Goal: Consume media (video, audio)

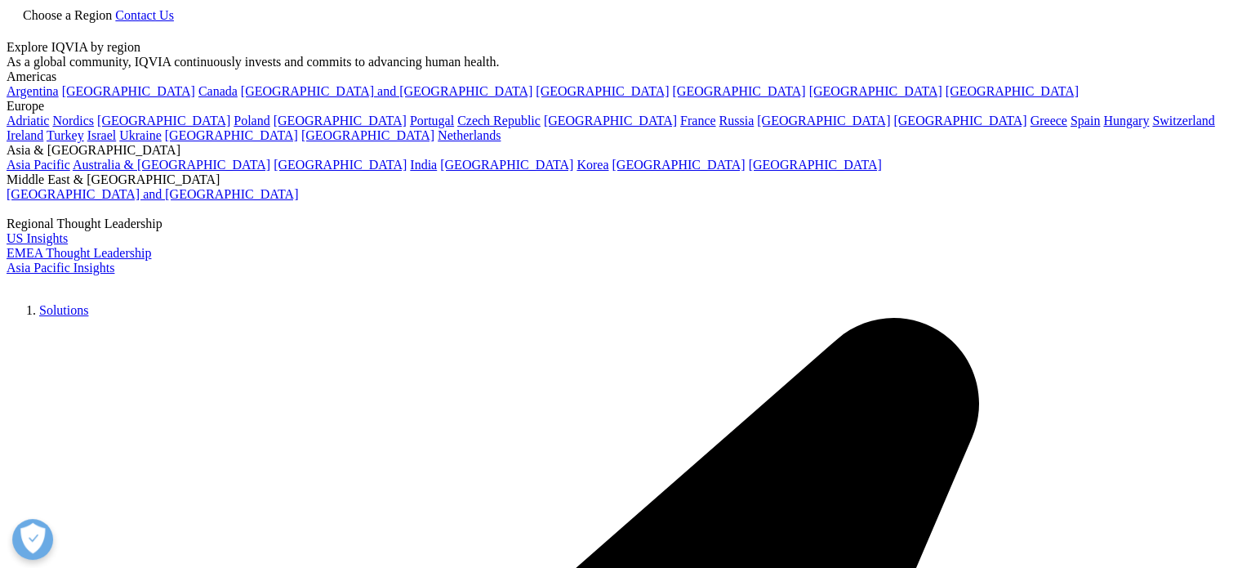
scroll to position [497, 0]
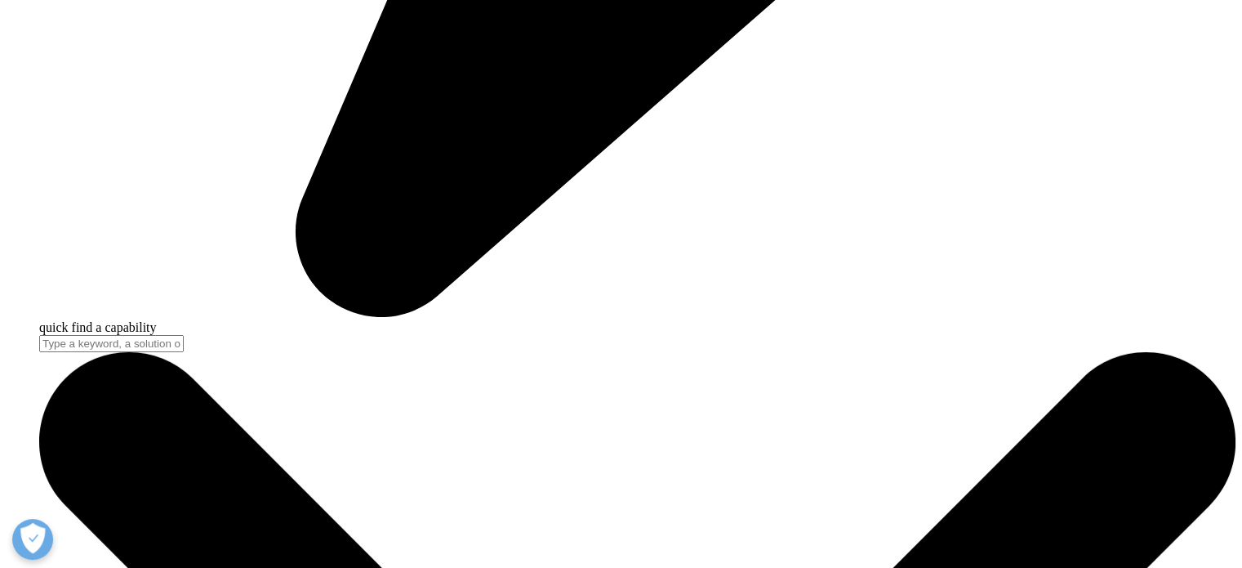
scroll to position [5580, 0]
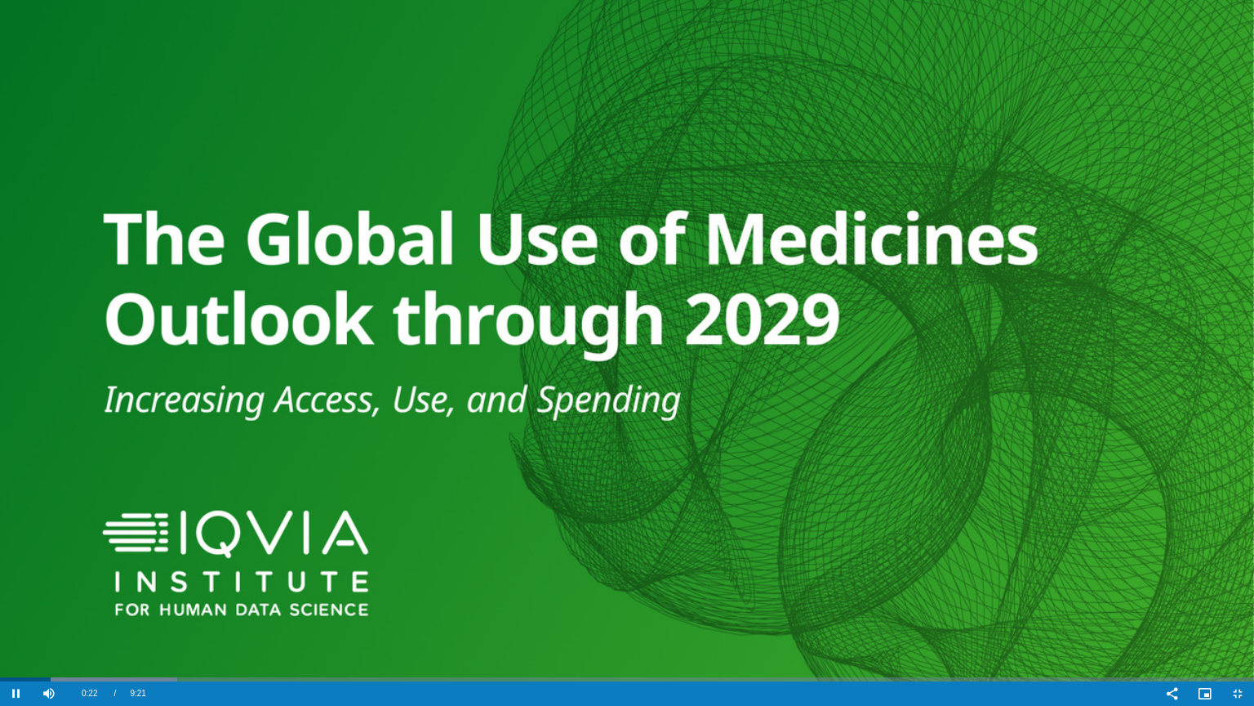
click at [367, 347] on video "Video Player" at bounding box center [627, 353] width 1254 height 706
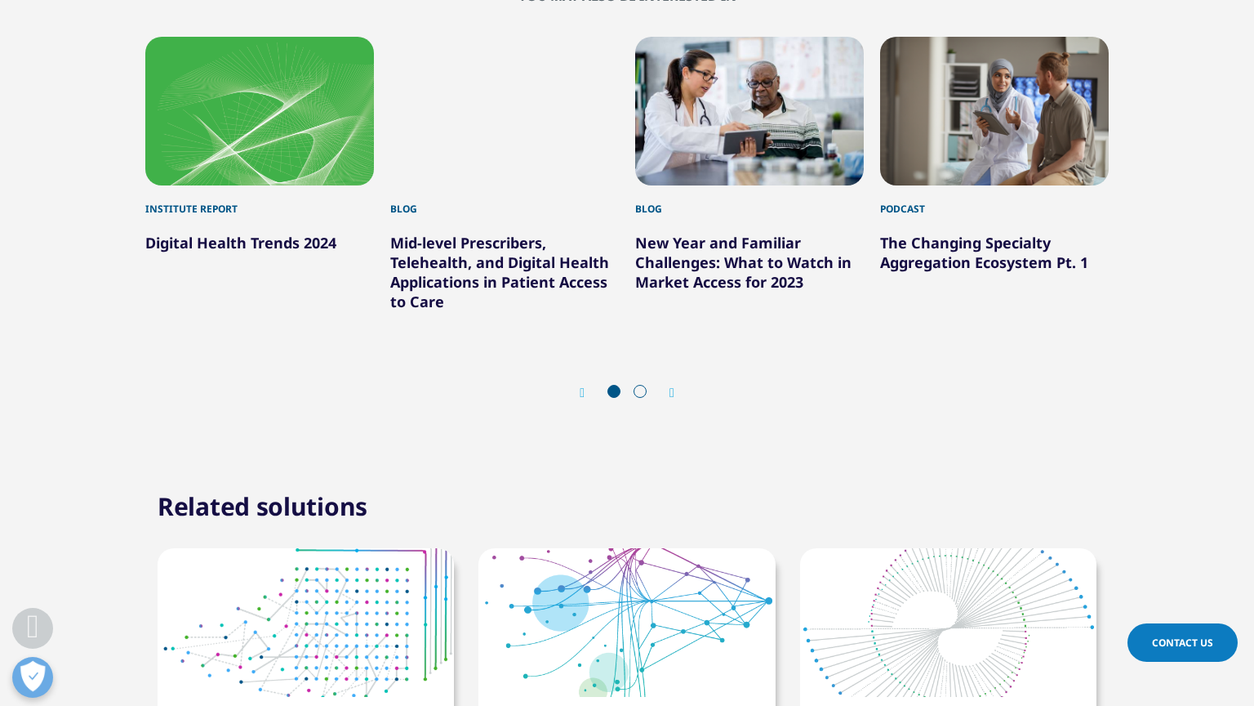
drag, startPoint x: 560, startPoint y: 639, endPoint x: 483, endPoint y: 705, distance: 102.0
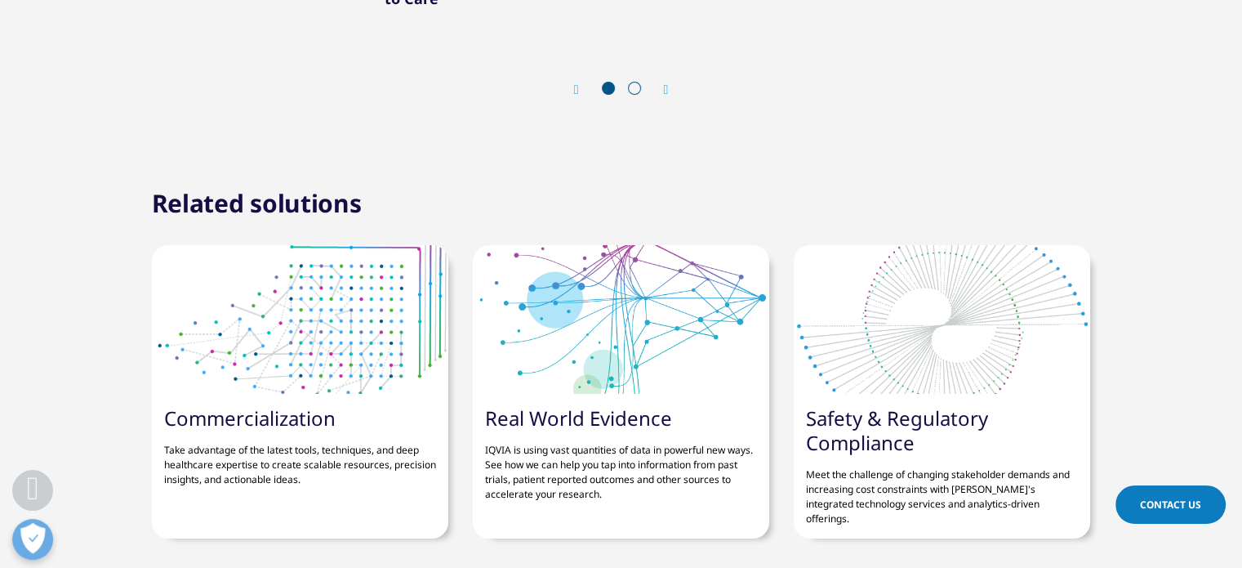
scroll to position [5998, 0]
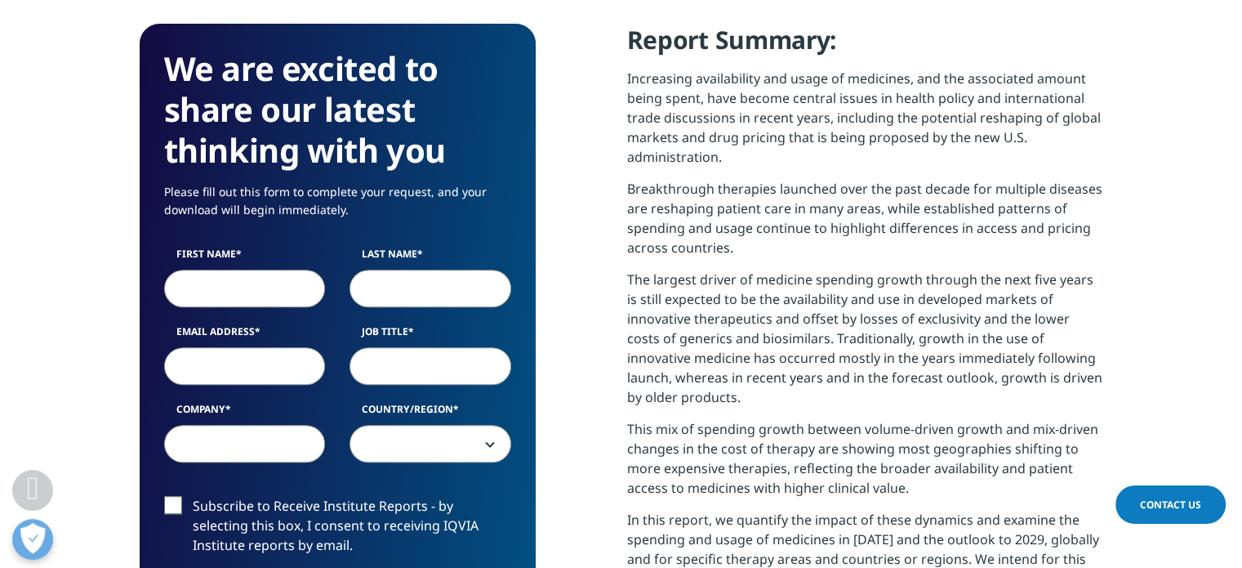
scroll to position [0, 0]
